Goal: Transaction & Acquisition: Purchase product/service

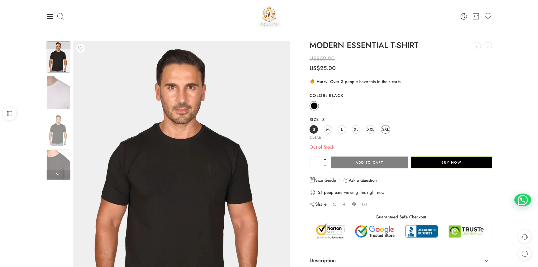
click at [383, 131] on span "3XL" at bounding box center [385, 129] width 7 height 8
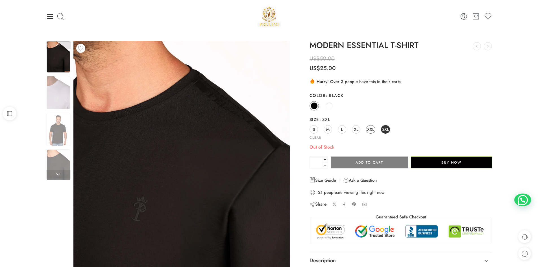
click at [367, 127] on span "XXL" at bounding box center [370, 129] width 7 height 8
click at [311, 129] on link "S" at bounding box center [313, 129] width 8 height 8
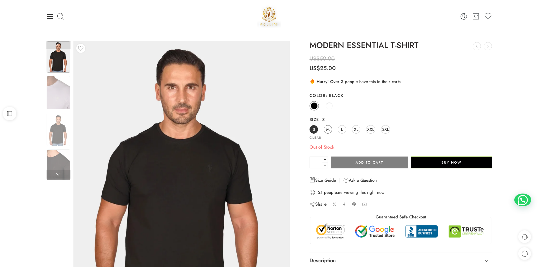
click at [329, 127] on link "M" at bounding box center [328, 129] width 8 height 8
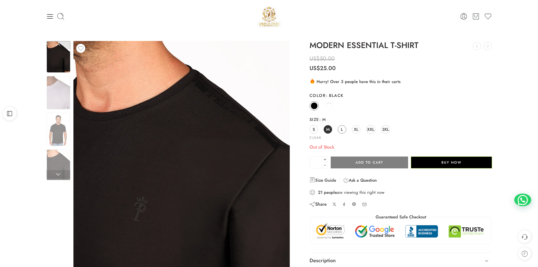
click at [342, 130] on span "L" at bounding box center [342, 129] width 2 height 8
click at [353, 132] on link "XL" at bounding box center [356, 129] width 8 height 8
click at [370, 130] on span "XXL" at bounding box center [370, 129] width 7 height 8
click at [381, 130] on link "3XL" at bounding box center [385, 129] width 9 height 8
click at [370, 129] on span "XXL" at bounding box center [370, 129] width 7 height 8
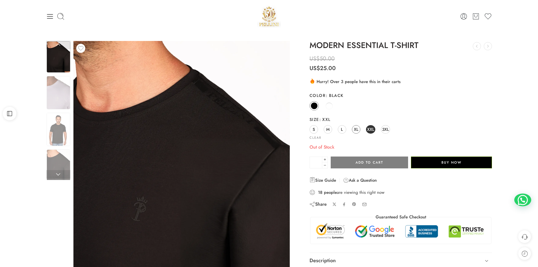
click at [355, 128] on span "XL" at bounding box center [356, 129] width 5 height 8
click at [331, 104] on span at bounding box center [329, 105] width 7 height 7
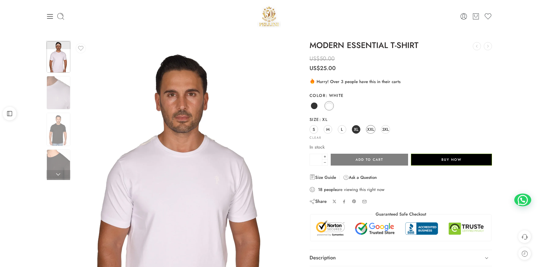
click at [371, 129] on span "XXL" at bounding box center [370, 129] width 7 height 8
click at [388, 127] on span "3XL" at bounding box center [385, 129] width 7 height 8
click at [55, 86] on img at bounding box center [59, 92] width 24 height 33
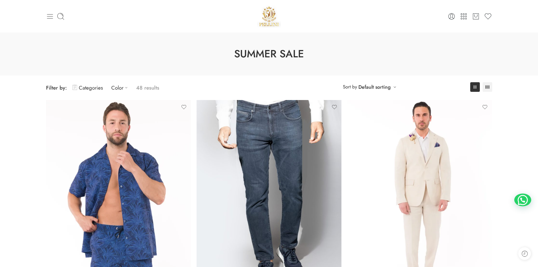
click at [49, 16] on icon at bounding box center [50, 16] width 6 height 5
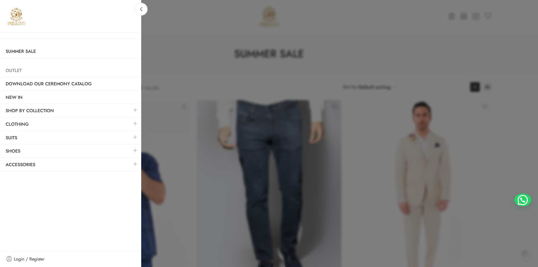
click at [17, 73] on link "Outlet" at bounding box center [70, 70] width 141 height 13
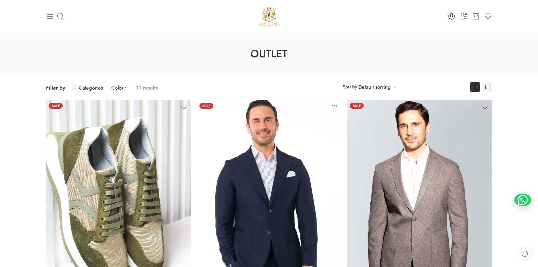
click at [52, 17] on icon at bounding box center [50, 16] width 8 height 8
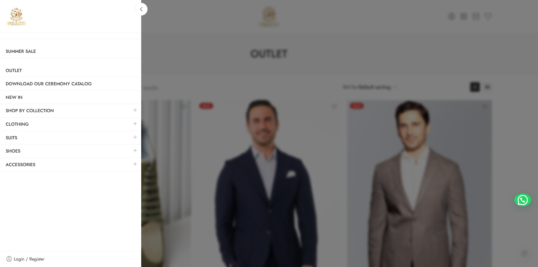
click at [137, 124] on link at bounding box center [135, 123] width 12 height 12
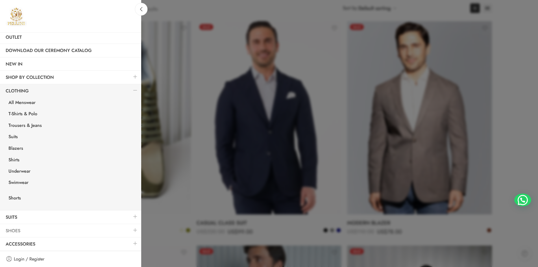
scroll to position [113, 0]
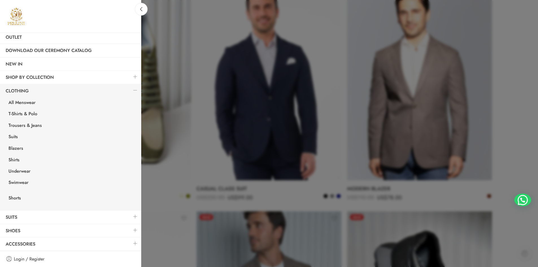
click at [131, 244] on link at bounding box center [135, 243] width 12 height 12
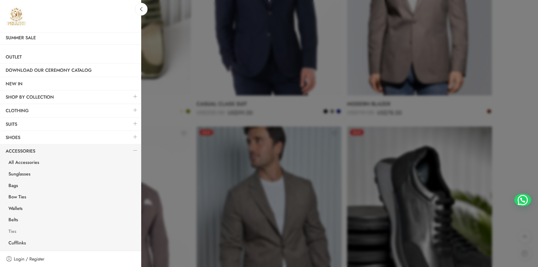
scroll to position [226, 0]
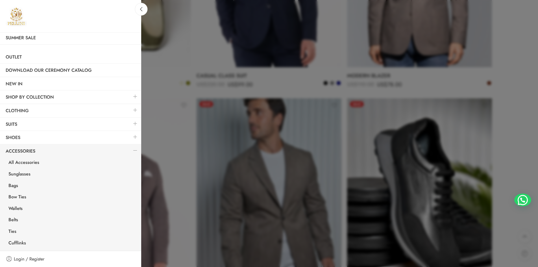
click at [132, 147] on link at bounding box center [135, 150] width 12 height 12
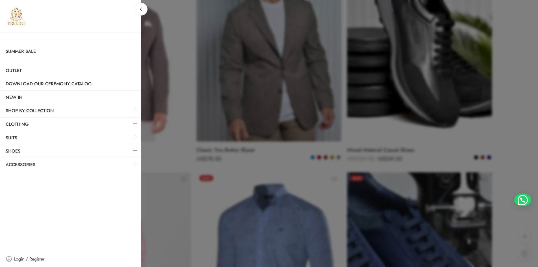
scroll to position [452, 0]
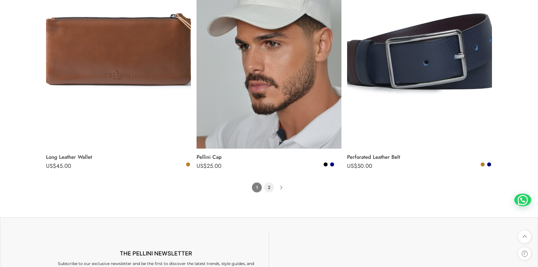
click at [270, 185] on link "2" at bounding box center [269, 187] width 10 height 10
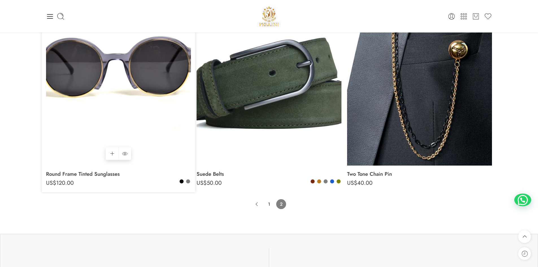
scroll to position [351, 0]
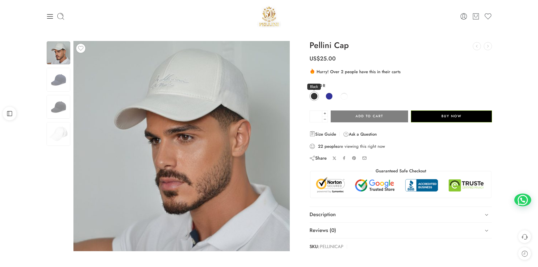
click at [314, 96] on span at bounding box center [314, 96] width 7 height 7
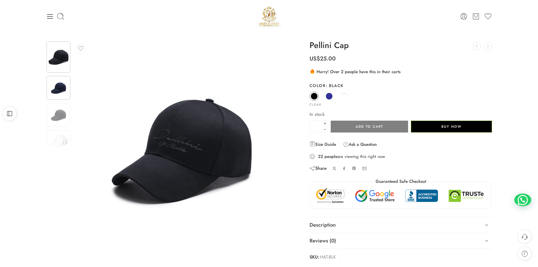
click at [54, 80] on img at bounding box center [59, 88] width 24 height 24
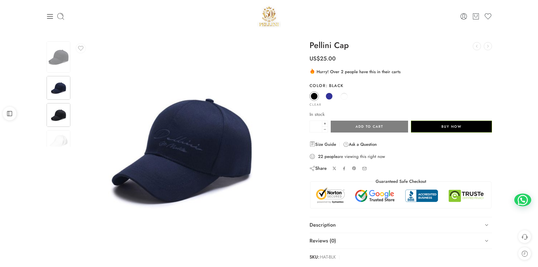
click at [56, 103] on img at bounding box center [59, 115] width 24 height 24
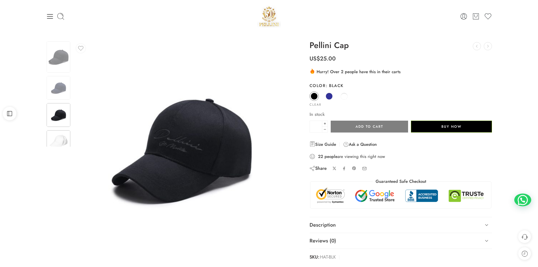
click at [62, 132] on img at bounding box center [59, 142] width 24 height 24
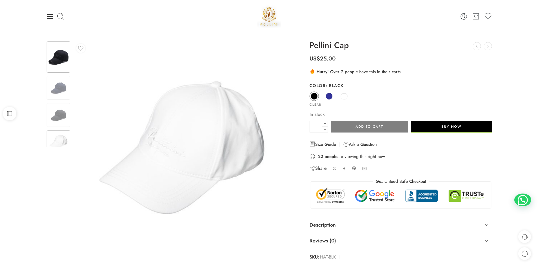
click at [59, 51] on img at bounding box center [59, 56] width 24 height 31
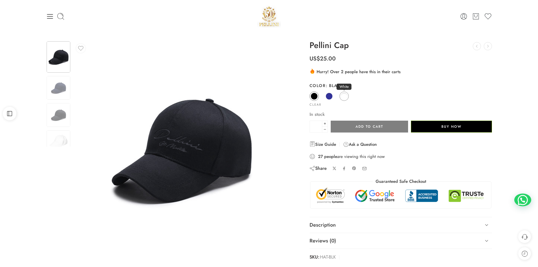
click at [343, 97] on span at bounding box center [343, 96] width 7 height 7
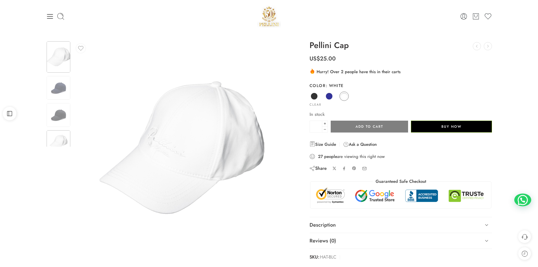
click at [56, 137] on img at bounding box center [59, 142] width 24 height 24
click at [58, 83] on img at bounding box center [59, 88] width 24 height 24
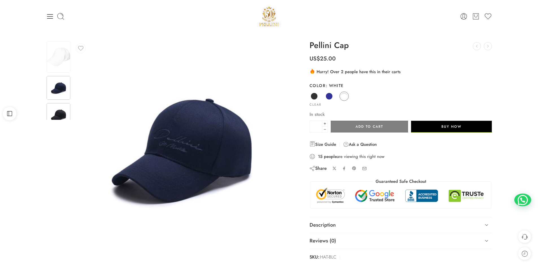
click at [57, 110] on img at bounding box center [59, 115] width 24 height 24
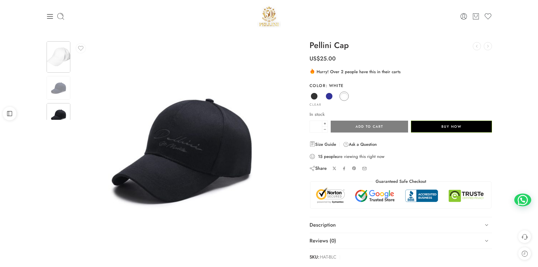
click at [65, 54] on img at bounding box center [59, 56] width 24 height 31
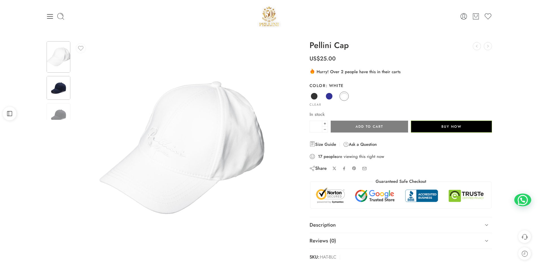
click at [63, 86] on img at bounding box center [59, 88] width 24 height 24
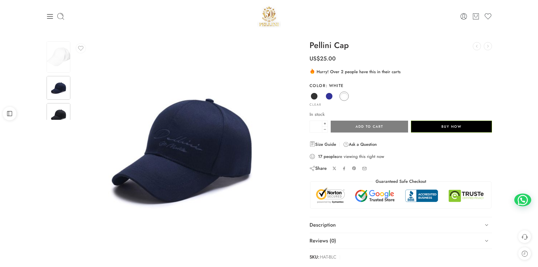
click at [62, 118] on img at bounding box center [59, 115] width 24 height 24
